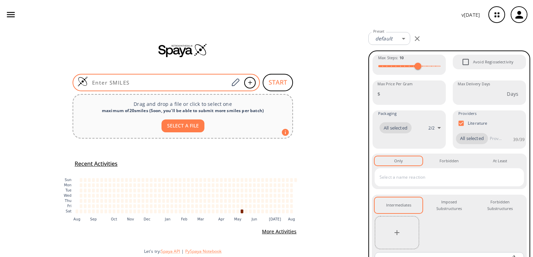
click at [166, 83] on input at bounding box center [158, 82] width 141 height 7
paste input "CC1=CN=C(C(N2CCOC(C3=NC=C(CC4=CC=CC=C4)C=C3)C2)=O)C=N1"
type input "CC1=CN=C(C(N2CCOC(C3=NC=C(CC4=CC=CC=C4)C=C3)C2)=O)C=N1"
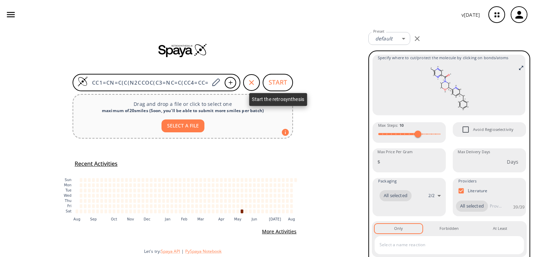
click at [275, 82] on button "START" at bounding box center [278, 82] width 30 height 17
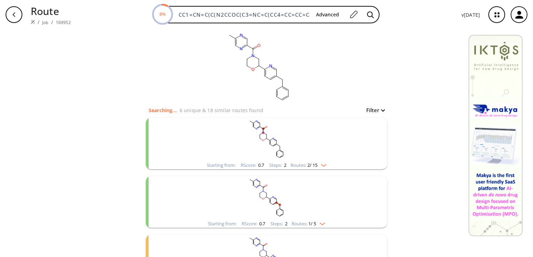
click at [321, 164] on img "clusters" at bounding box center [321, 164] width 9 height 6
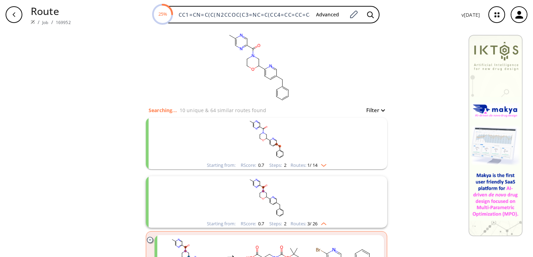
scroll to position [35, 0]
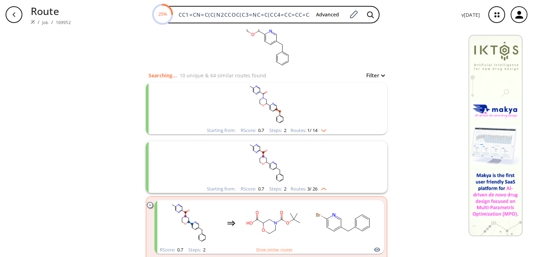
click at [323, 130] on img "clusters" at bounding box center [321, 130] width 9 height 6
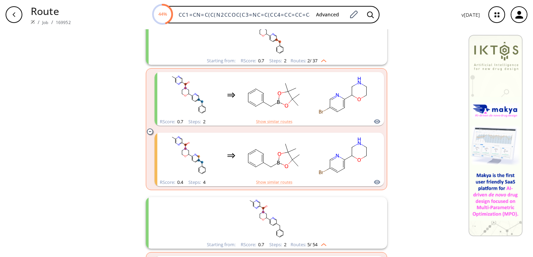
scroll to position [70, 0]
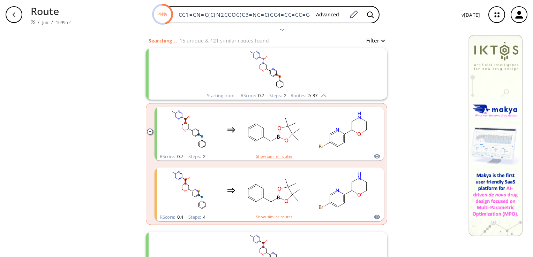
click at [259, 69] on ellipse "clusters" at bounding box center [260, 69] width 2 height 2
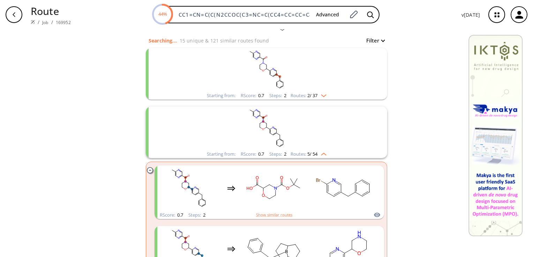
click at [259, 69] on ellipse "clusters" at bounding box center [260, 69] width 2 height 2
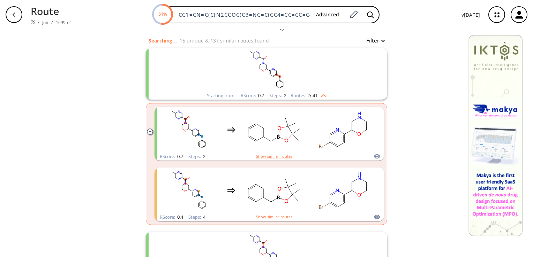
click at [303, 70] on rect "clusters" at bounding box center [266, 70] width 181 height 44
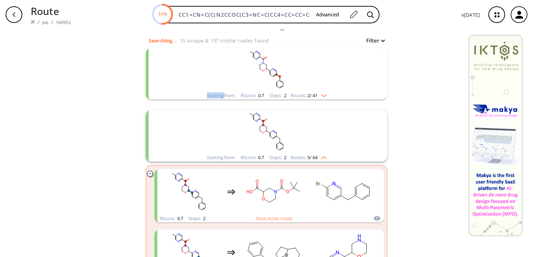
click at [303, 70] on rect "clusters" at bounding box center [266, 70] width 181 height 44
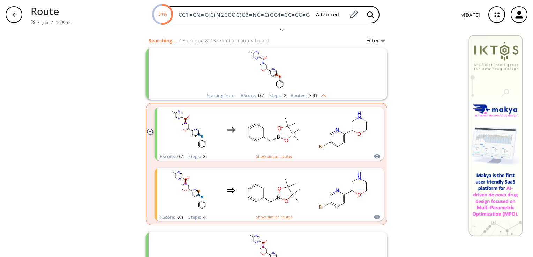
click at [301, 70] on rect "clusters" at bounding box center [266, 70] width 181 height 44
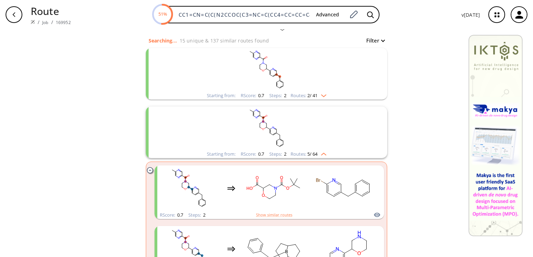
click at [299, 70] on rect "clusters" at bounding box center [266, 70] width 181 height 44
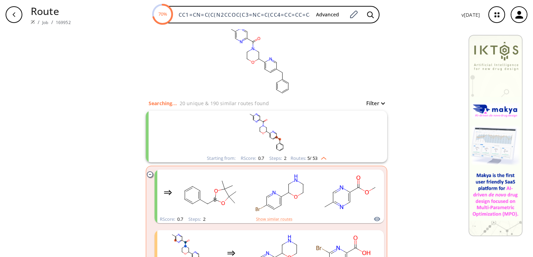
scroll to position [0, 0]
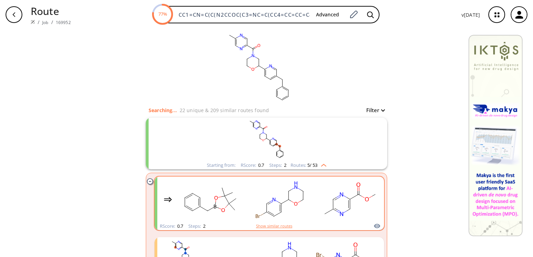
click at [281, 226] on button "Show similar routes" at bounding box center [274, 226] width 36 height 6
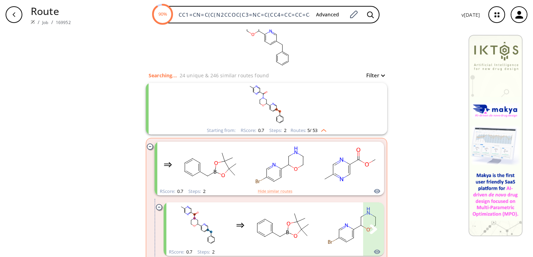
scroll to position [105, 0]
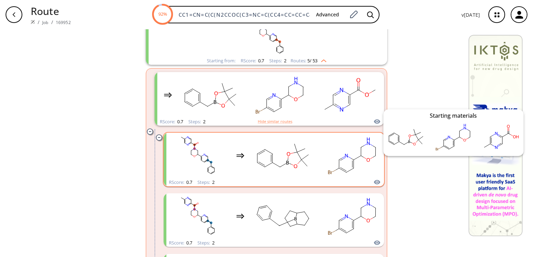
click at [375, 182] on icon "clusters" at bounding box center [377, 182] width 6 height 5
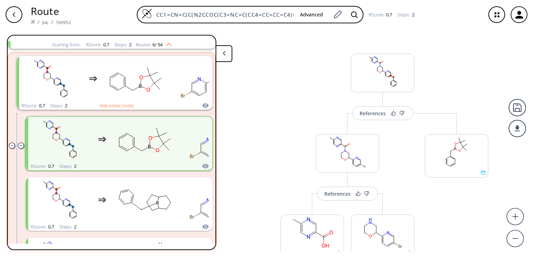
scroll to position [35, 0]
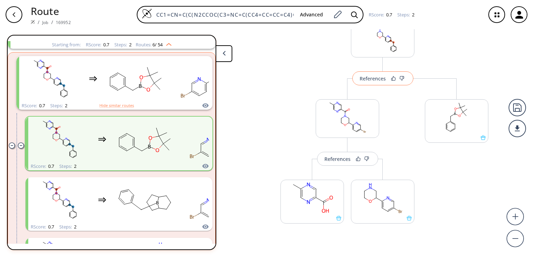
click at [372, 80] on div "References" at bounding box center [372, 78] width 26 height 5
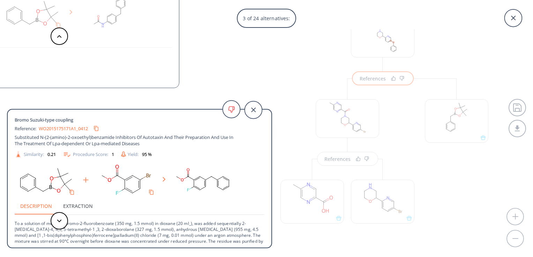
scroll to position [55, 0]
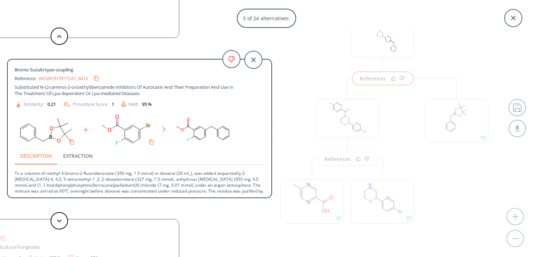
drag, startPoint x: 529, startPoint y: 78, endPoint x: 522, endPoint y: 39, distance: 39.1
click at [530, 45] on div "3 of 24 alternatives: Bromo Suzuki coupling Reference: US20120058988A1_0863 Car…" at bounding box center [266, 128] width 533 height 257
